Goal: Transaction & Acquisition: Subscribe to service/newsletter

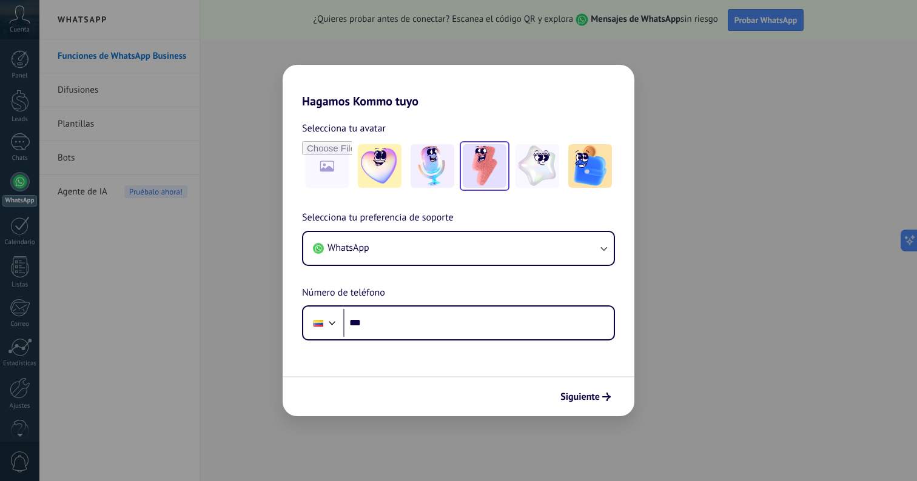
click at [486, 161] on img at bounding box center [485, 166] width 44 height 44
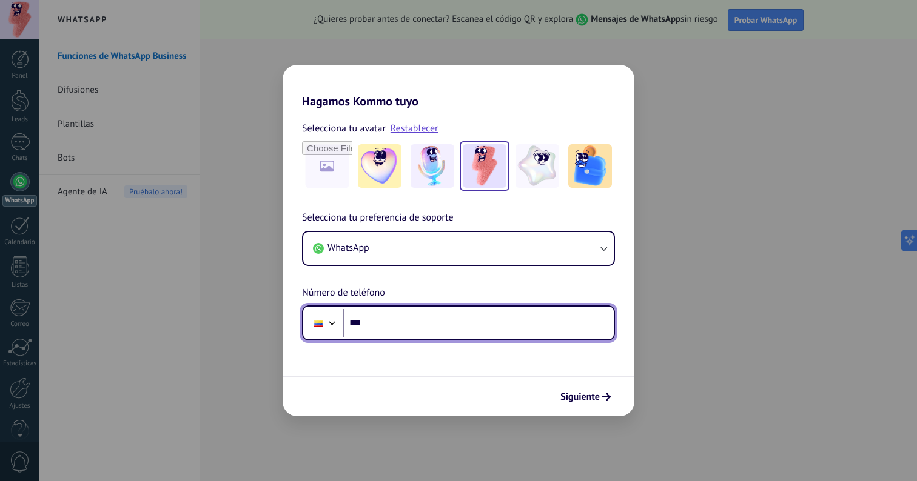
click at [432, 324] on input "***" at bounding box center [478, 323] width 270 height 28
type input "**********"
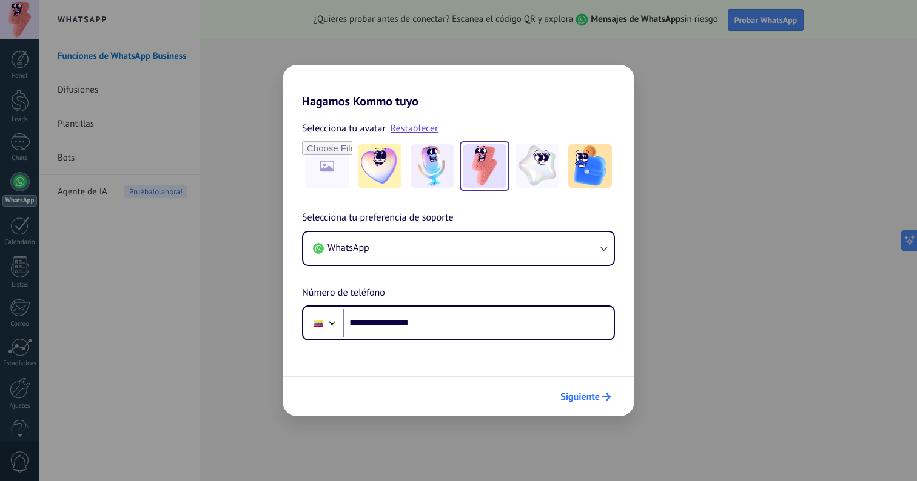
click at [574, 399] on span "Siguiente" at bounding box center [579, 397] width 39 height 8
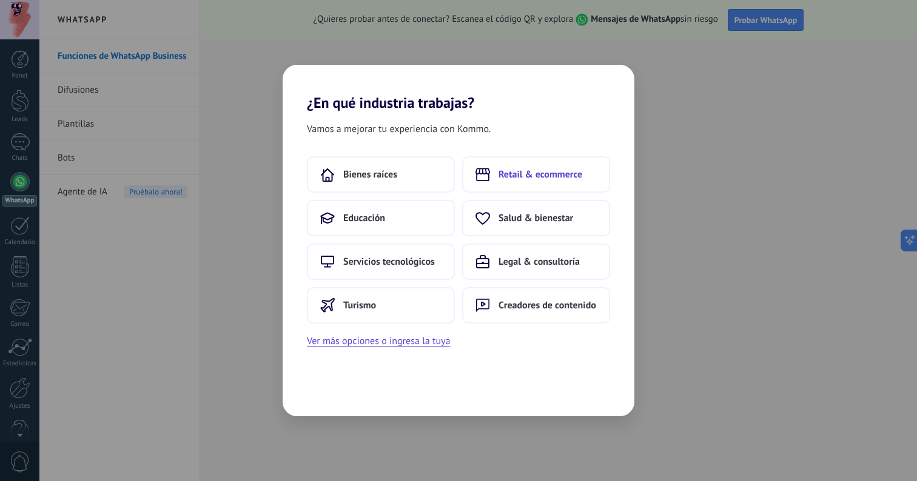
click at [544, 172] on span "Retail & ecommerce" at bounding box center [540, 175] width 84 height 12
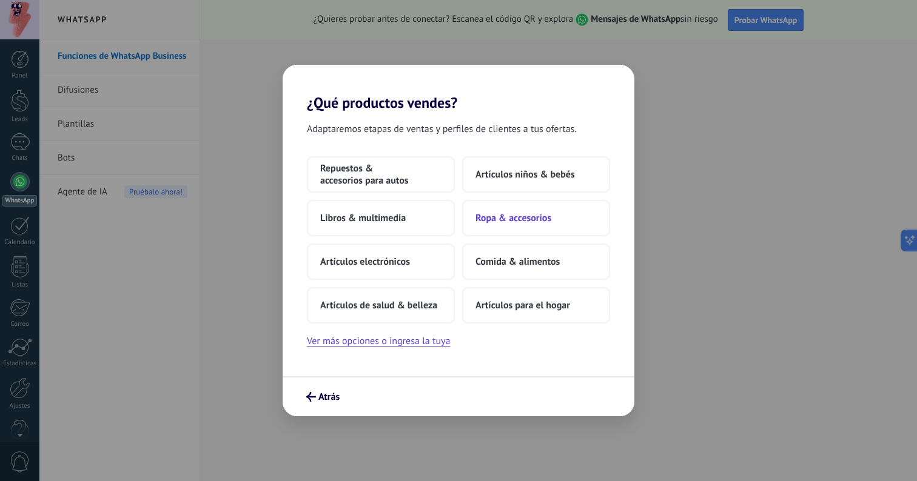
click at [518, 220] on span "Ropa & accesorios" at bounding box center [513, 218] width 76 height 12
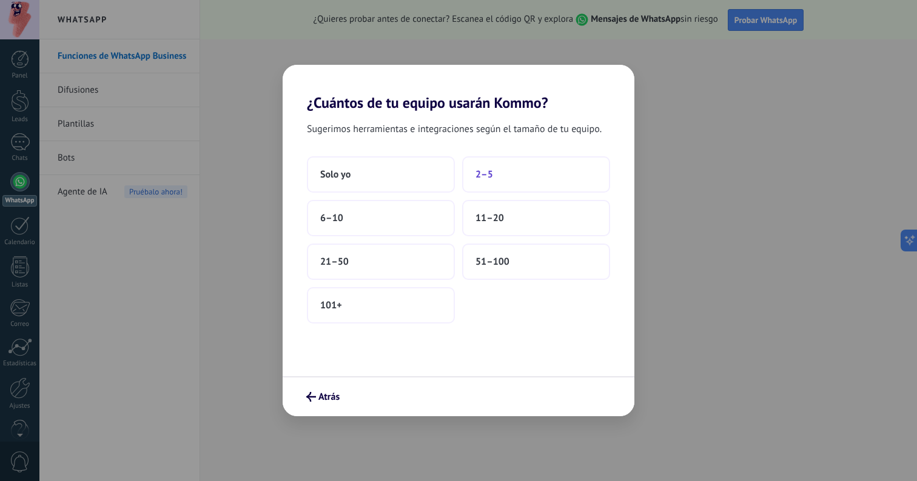
click at [488, 177] on span "2–5" at bounding box center [484, 175] width 18 height 12
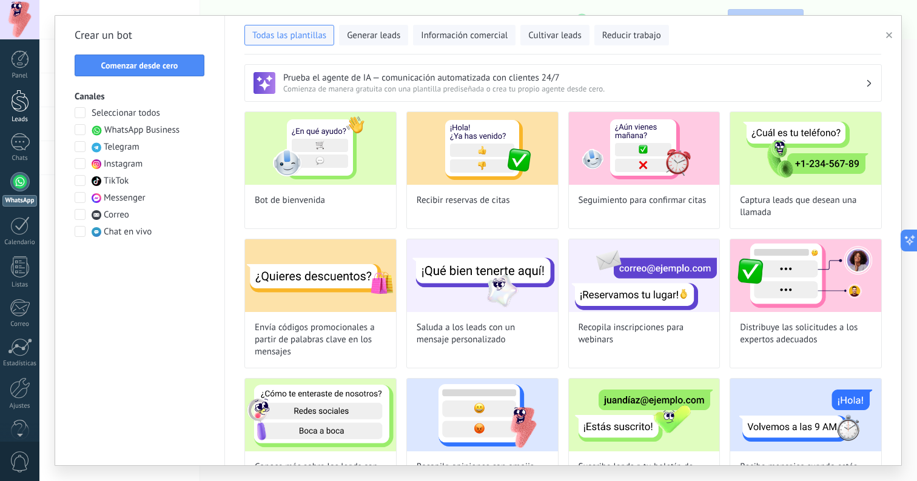
click at [18, 114] on link "Leads" at bounding box center [19, 107] width 39 height 34
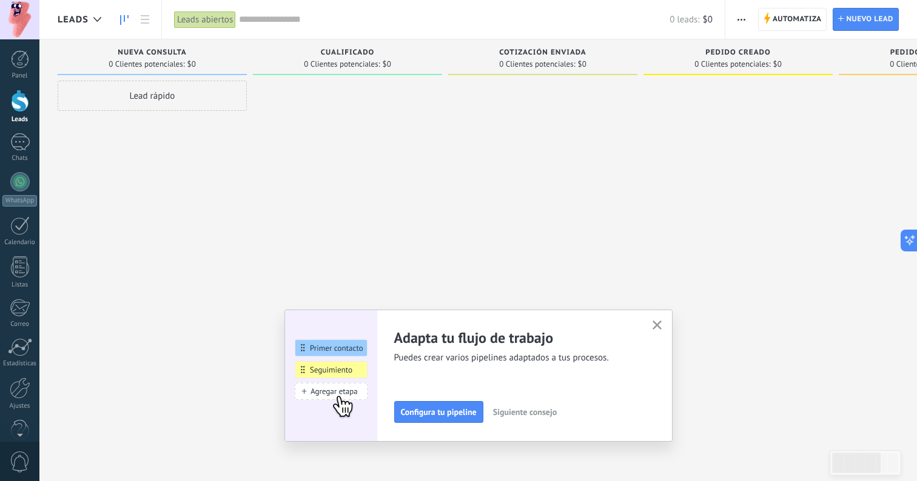
click at [745, 13] on span "button" at bounding box center [741, 19] width 8 height 23
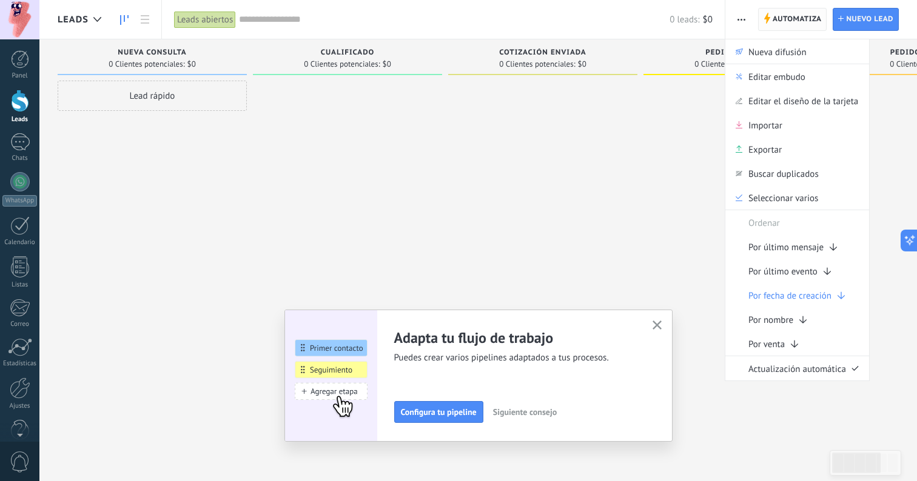
click at [792, 12] on span "Automatiza" at bounding box center [797, 19] width 49 height 22
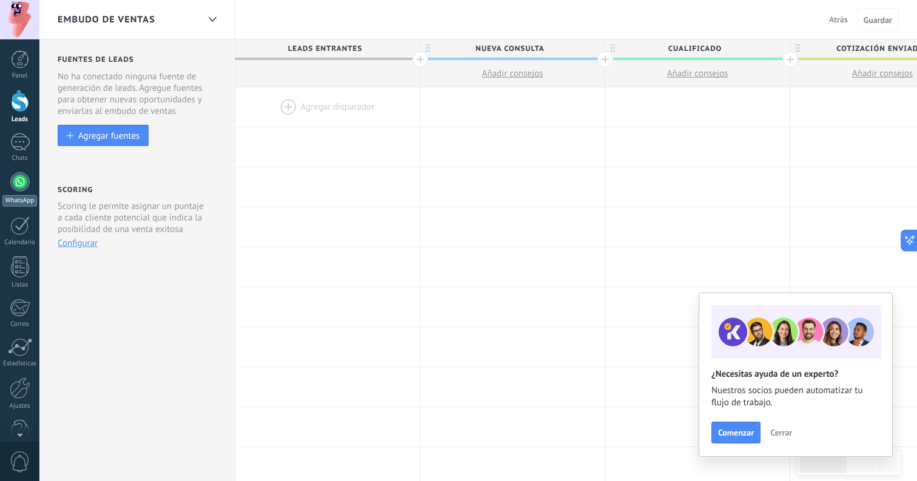
click at [16, 183] on div at bounding box center [19, 181] width 19 height 19
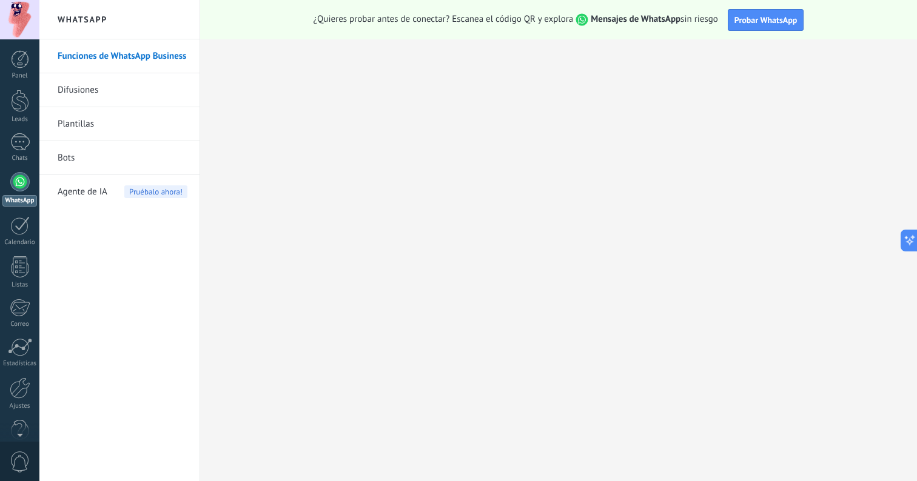
click at [121, 118] on link "Plantillas" at bounding box center [123, 124] width 130 height 34
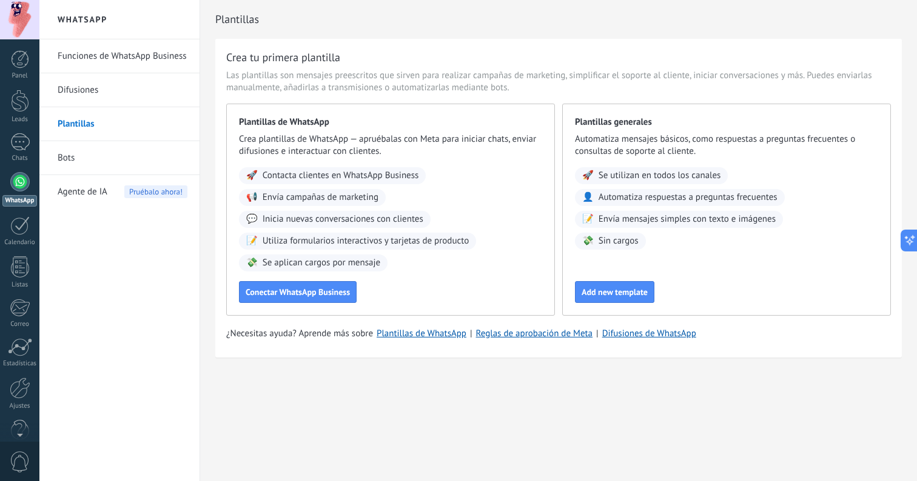
click at [109, 62] on link "Funciones de WhatsApp Business" at bounding box center [123, 56] width 130 height 34
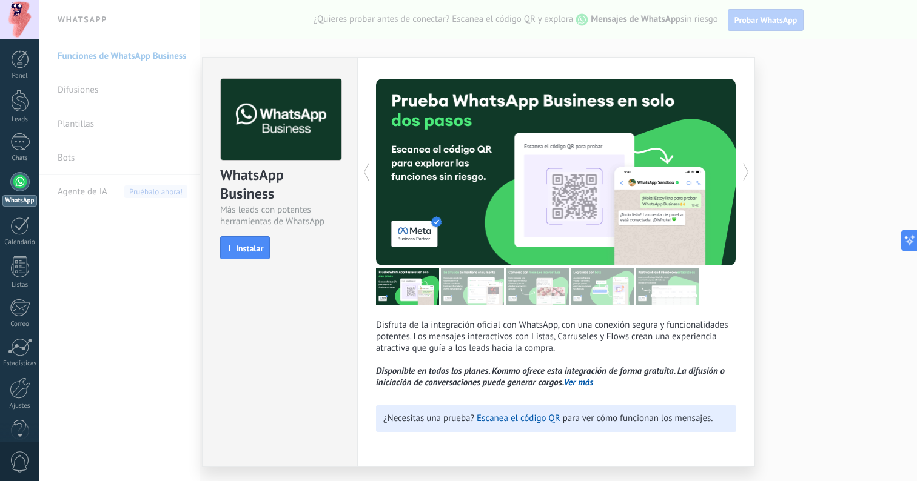
click at [799, 252] on div "WhatsApp Business Más leads con potentes herramientas de WhatsApp install Insta…" at bounding box center [477, 240] width 877 height 481
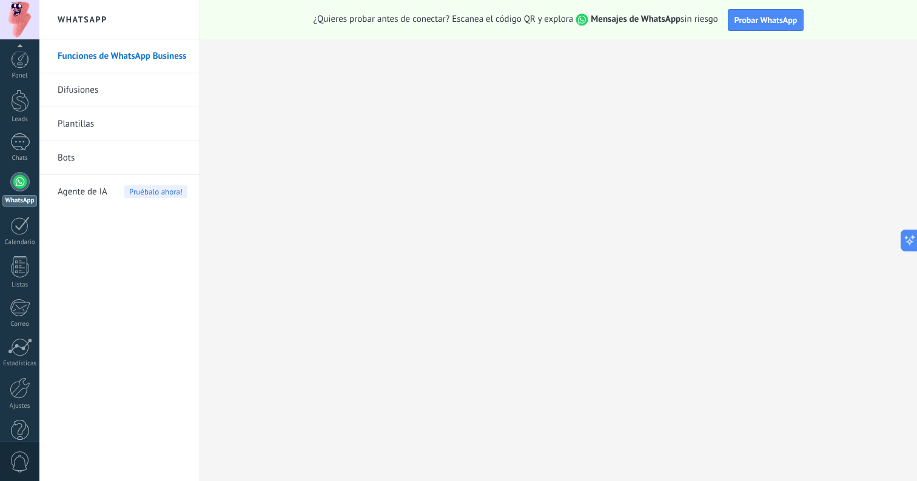
scroll to position [23, 0]
click at [21, 368] on div at bounding box center [20, 365] width 21 height 21
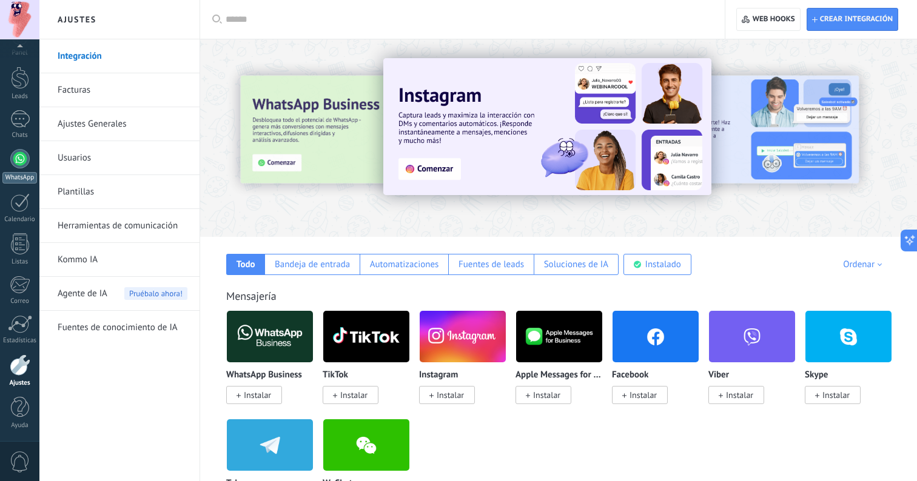
click at [21, 165] on div at bounding box center [19, 158] width 19 height 19
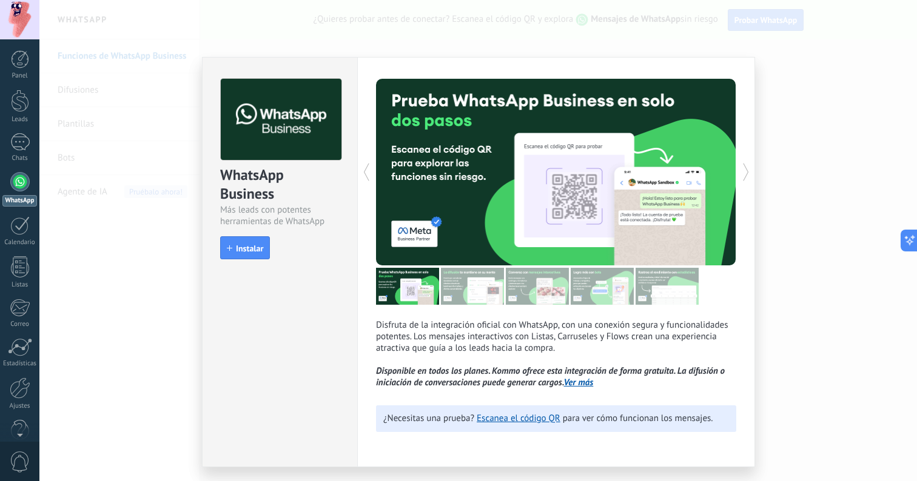
click at [148, 307] on div "WhatsApp Business Más leads con potentes herramientas de WhatsApp install Insta…" at bounding box center [477, 240] width 877 height 481
click at [189, 210] on div "WhatsApp Business Más leads con potentes herramientas de WhatsApp install Insta…" at bounding box center [477, 240] width 877 height 481
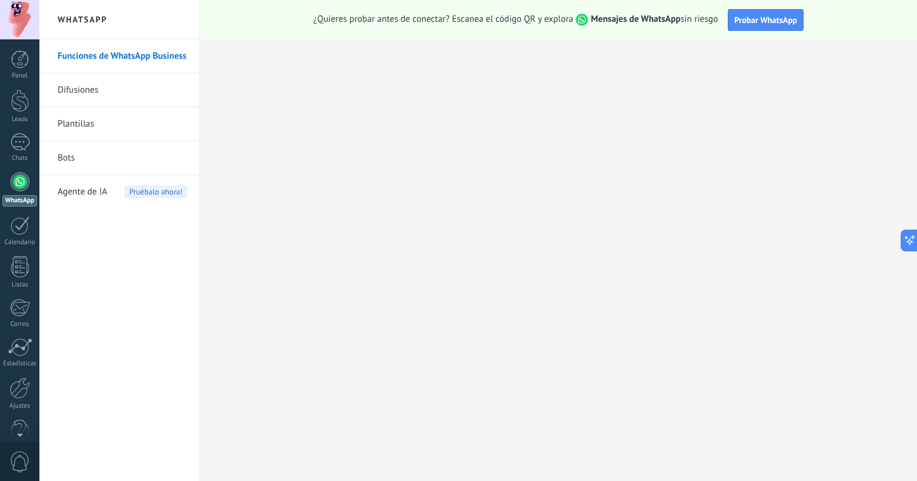
click at [118, 116] on link "Plantillas" at bounding box center [123, 124] width 130 height 34
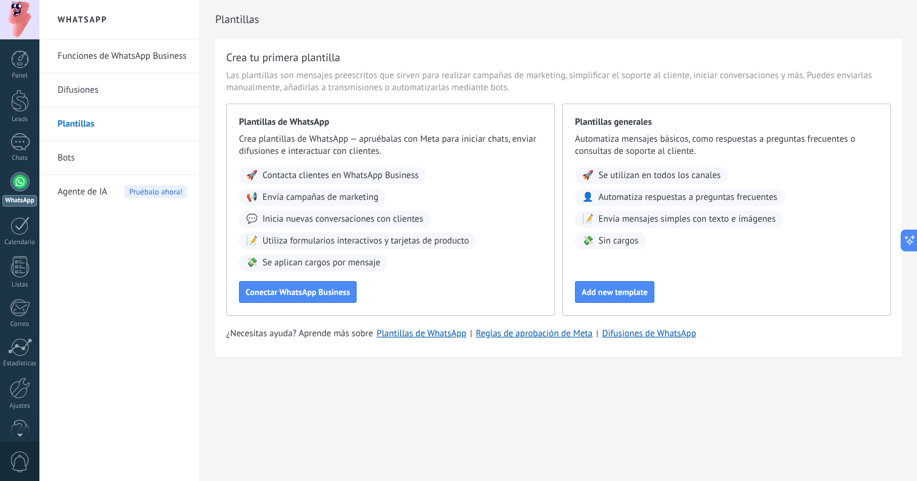
click at [106, 189] on span "Agente de IA" at bounding box center [83, 192] width 50 height 34
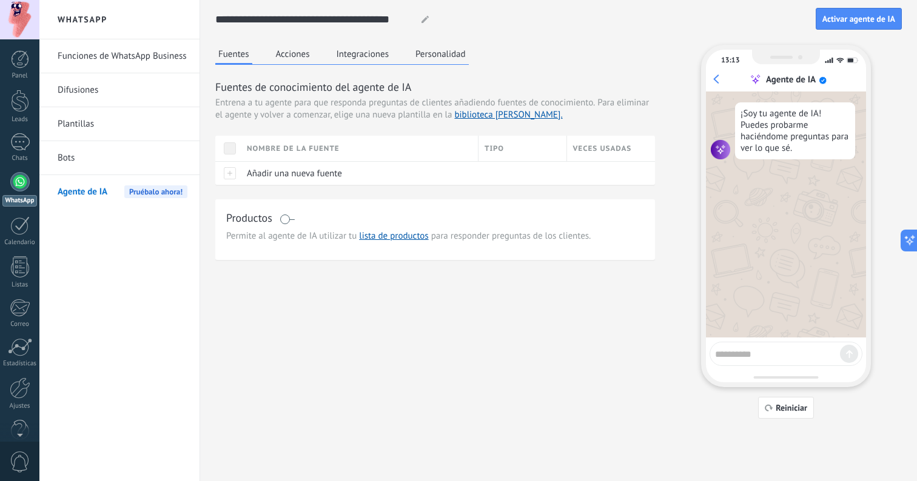
click at [100, 157] on link "Bots" at bounding box center [123, 158] width 130 height 34
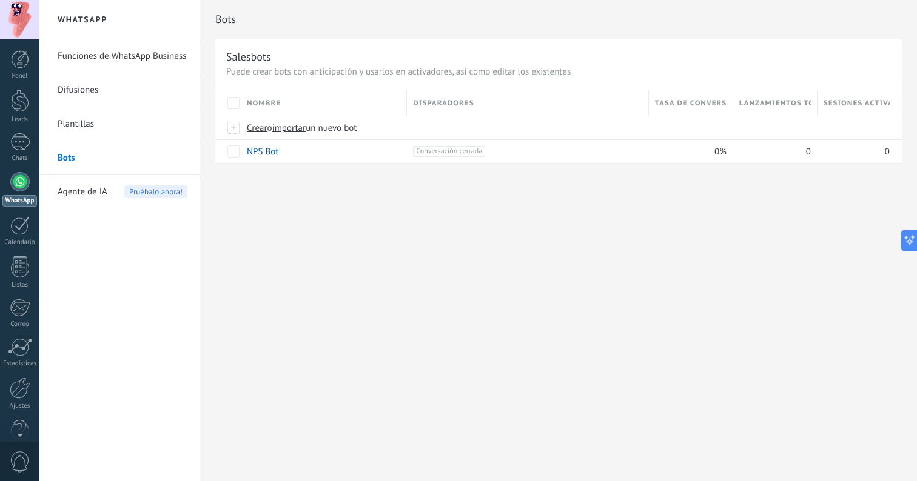
click at [99, 120] on link "Plantillas" at bounding box center [123, 124] width 130 height 34
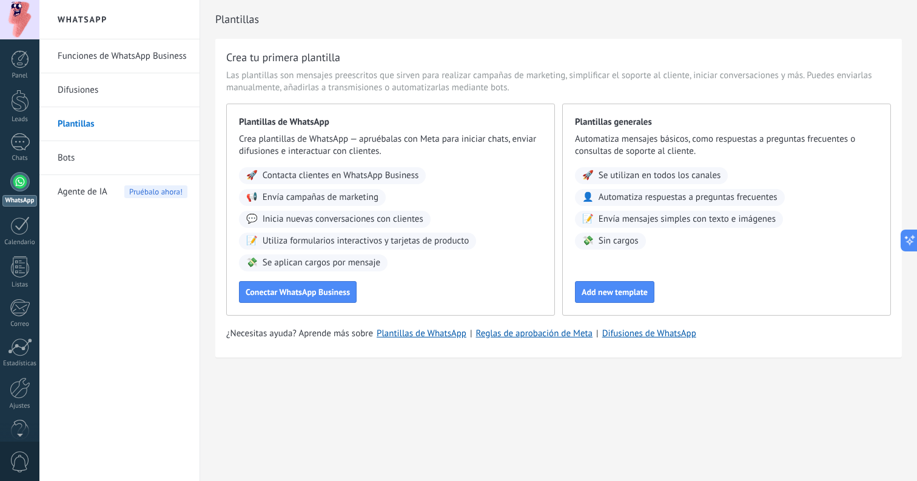
click at [95, 80] on link "Difusiones" at bounding box center [123, 90] width 130 height 34
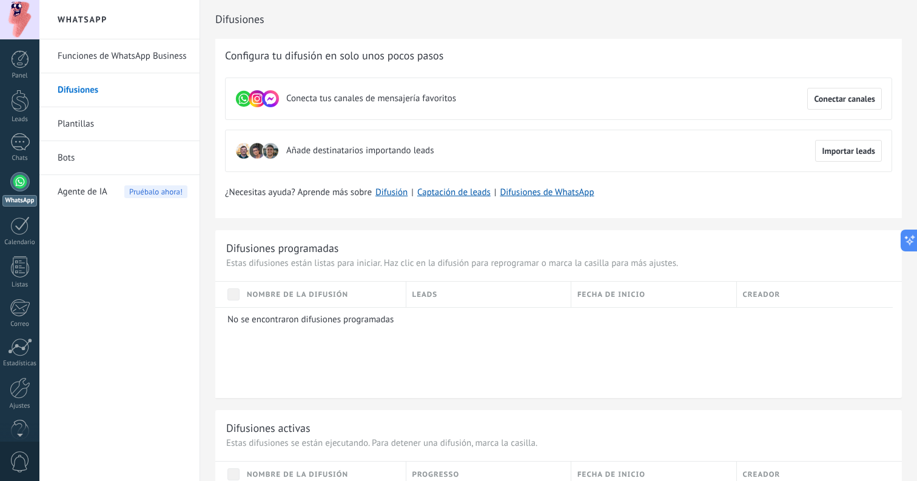
click at [81, 55] on link "Funciones de WhatsApp Business" at bounding box center [123, 56] width 130 height 34
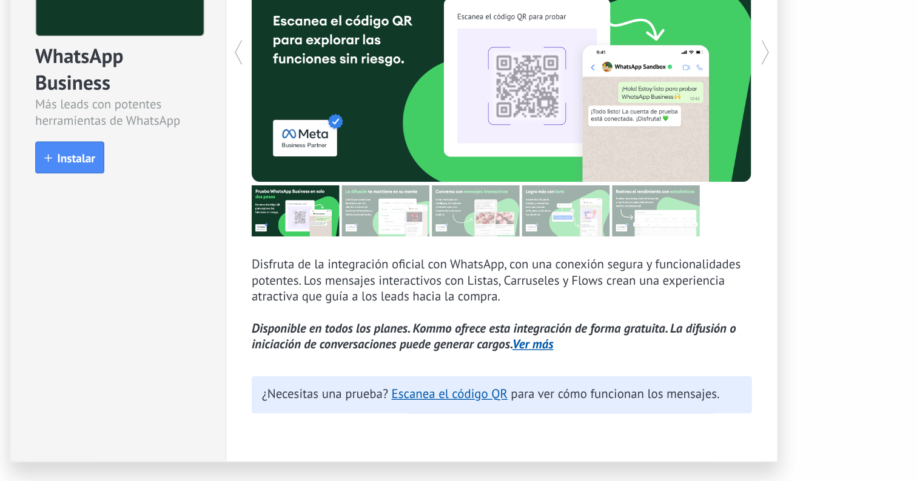
click at [579, 229] on div "WhatsApp Business Más leads con potentes herramientas de WhatsApp install Insta…" at bounding box center [477, 240] width 877 height 481
click at [593, 212] on div "WhatsApp Business Más leads con potentes herramientas de WhatsApp install Insta…" at bounding box center [477, 240] width 877 height 481
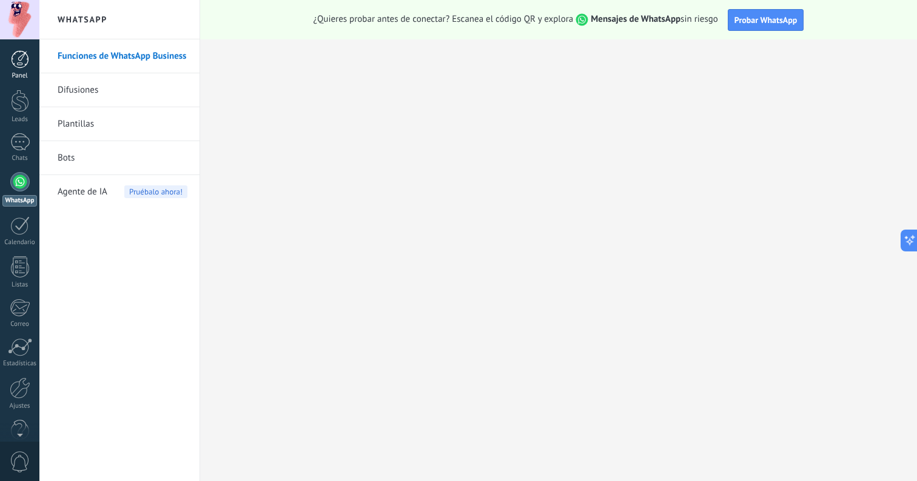
click at [13, 65] on div at bounding box center [20, 59] width 18 height 18
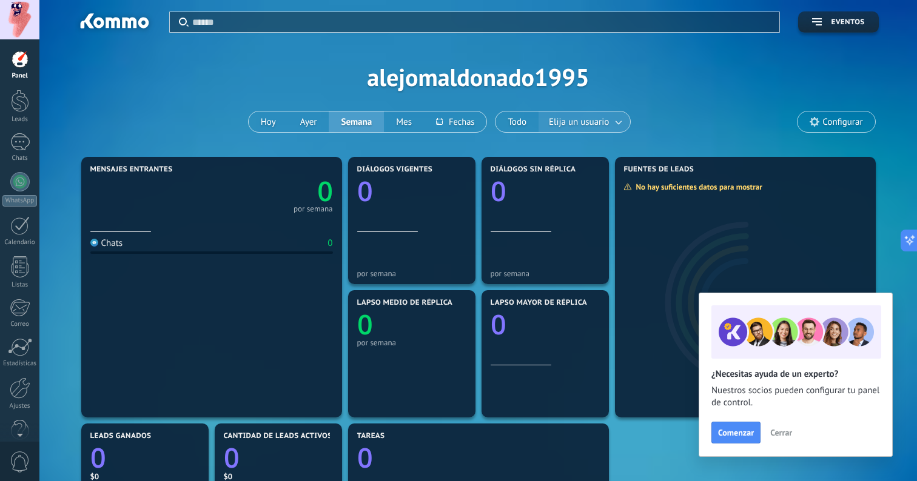
click at [605, 124] on span "Elija un usuario" at bounding box center [578, 122] width 65 height 16
click at [821, 117] on span "Configurar" at bounding box center [835, 122] width 77 height 21
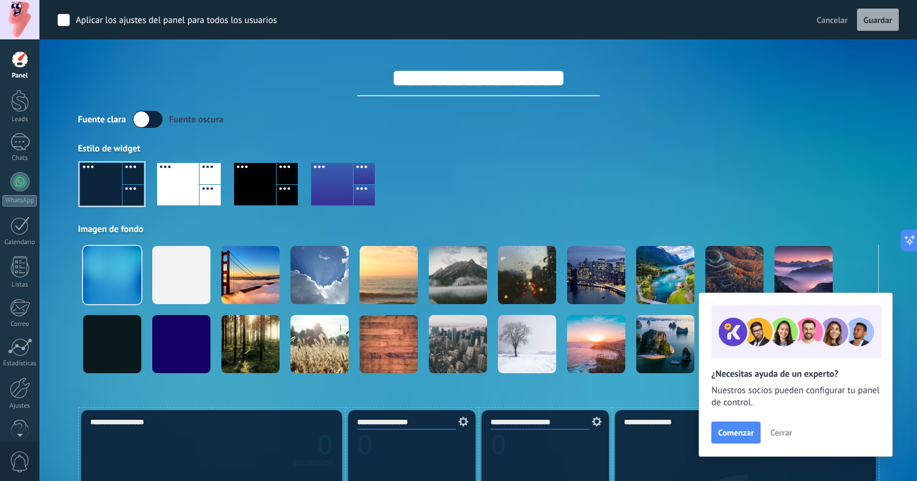
click at [821, 117] on div "Fuente [PERSON_NAME] oscura" at bounding box center [478, 119] width 800 height 17
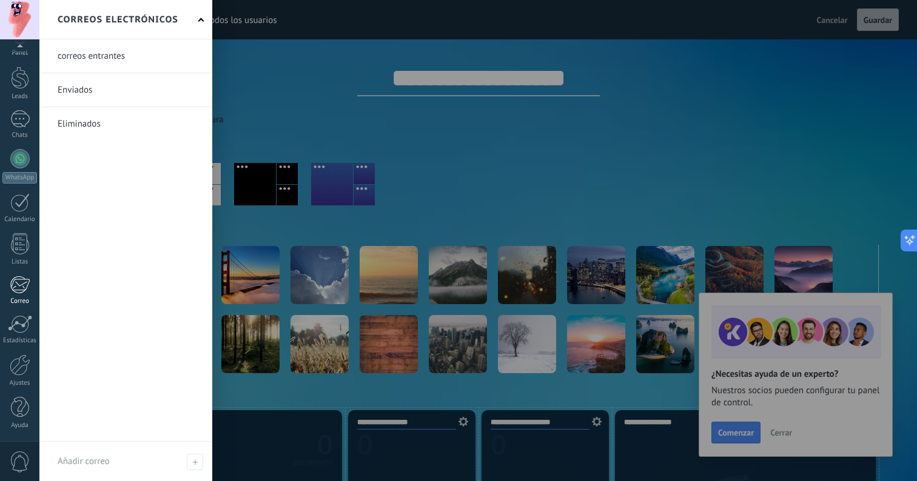
scroll to position [23, 0]
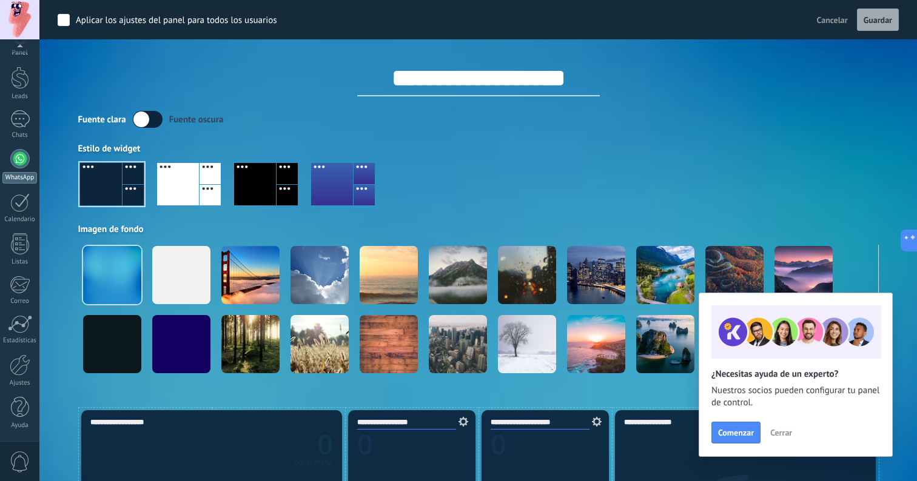
click at [12, 167] on link "WhatsApp" at bounding box center [19, 166] width 39 height 35
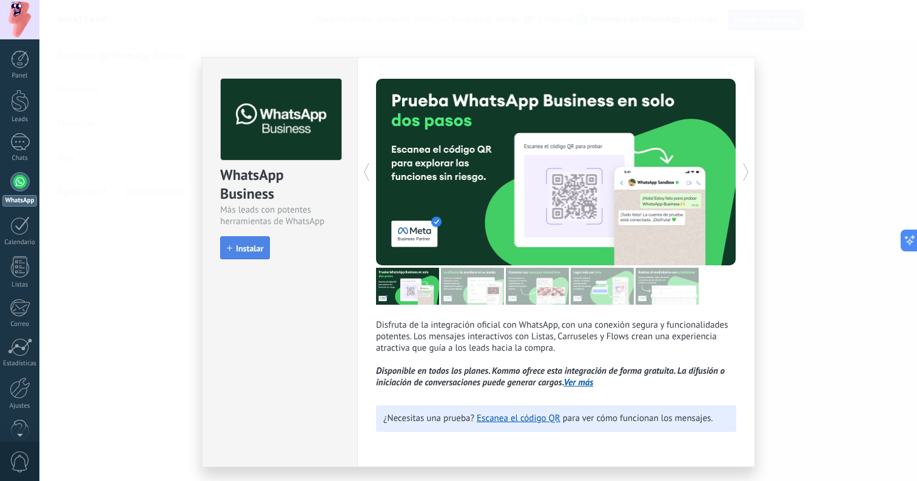
click at [267, 242] on button "Instalar" at bounding box center [245, 247] width 50 height 23
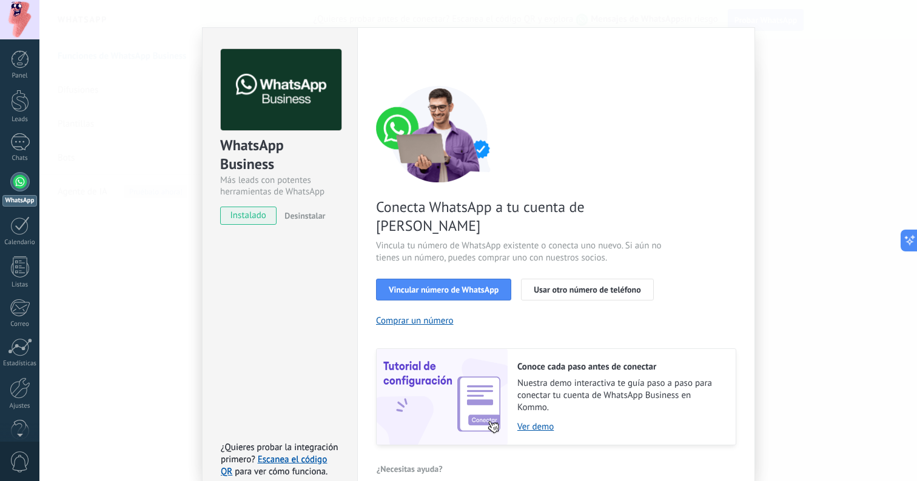
scroll to position [33, 0]
click at [488, 280] on button "Vincular número de WhatsApp" at bounding box center [443, 291] width 135 height 22
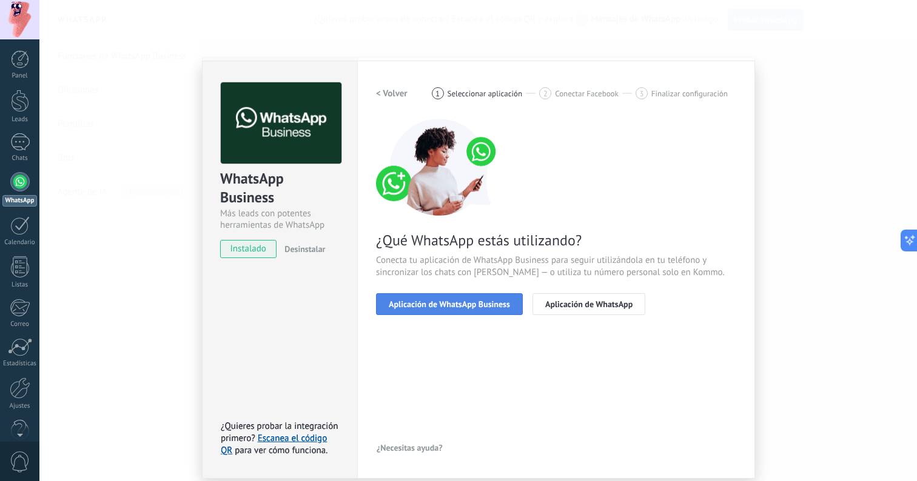
click at [474, 312] on button "Aplicación de WhatsApp Business" at bounding box center [449, 304] width 147 height 22
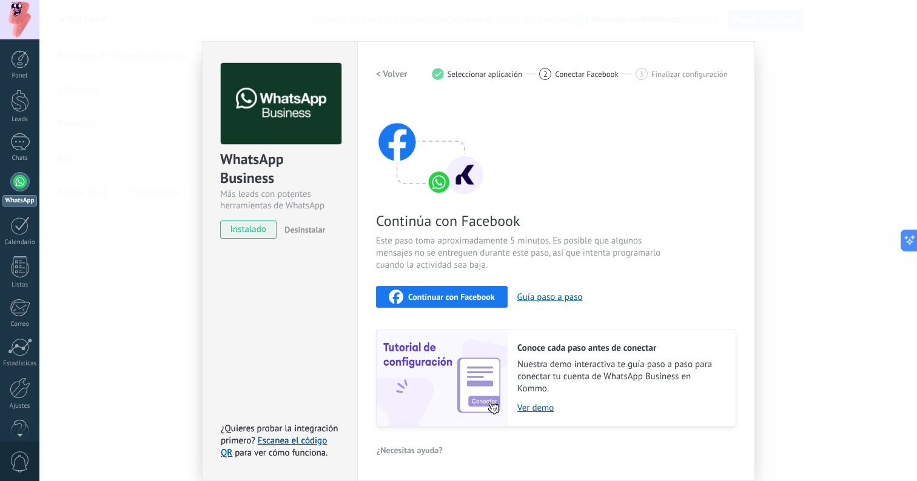
scroll to position [19, 0]
click at [806, 218] on div "WhatsApp Business Más leads con potentes herramientas de WhatsApp instalado Des…" at bounding box center [477, 240] width 877 height 481
